Goal: Use online tool/utility

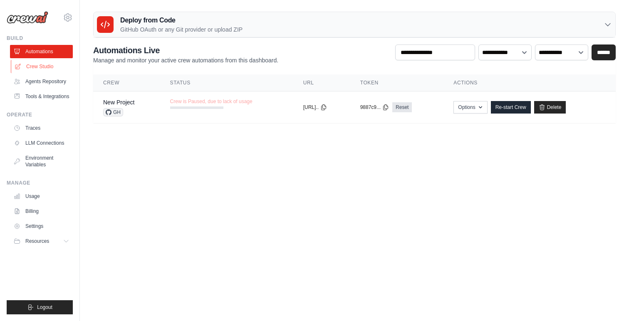
click at [39, 67] on link "Crew Studio" at bounding box center [42, 66] width 63 height 13
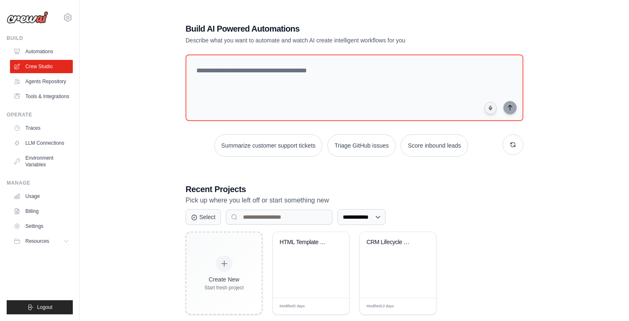
scroll to position [17, 0]
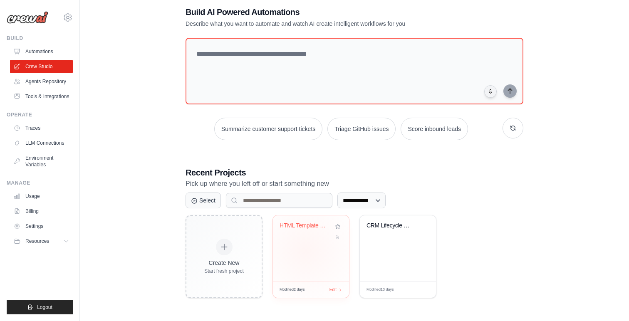
click at [305, 251] on div "HTML Template Generator from Copy" at bounding box center [311, 249] width 76 height 66
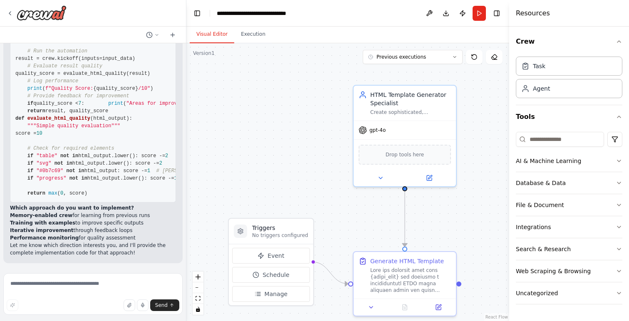
scroll to position [11039, 0]
click at [479, 13] on button "Run" at bounding box center [479, 13] width 13 height 15
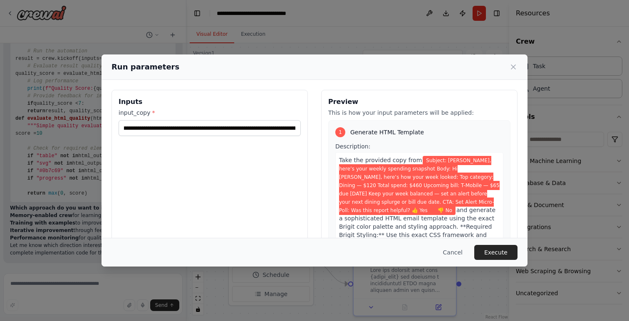
scroll to position [0, 445]
click at [498, 255] on button "Execute" at bounding box center [495, 252] width 43 height 15
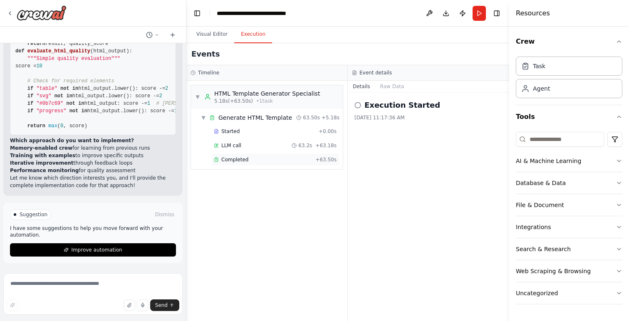
scroll to position [11106, 0]
